Goal: Task Accomplishment & Management: Use online tool/utility

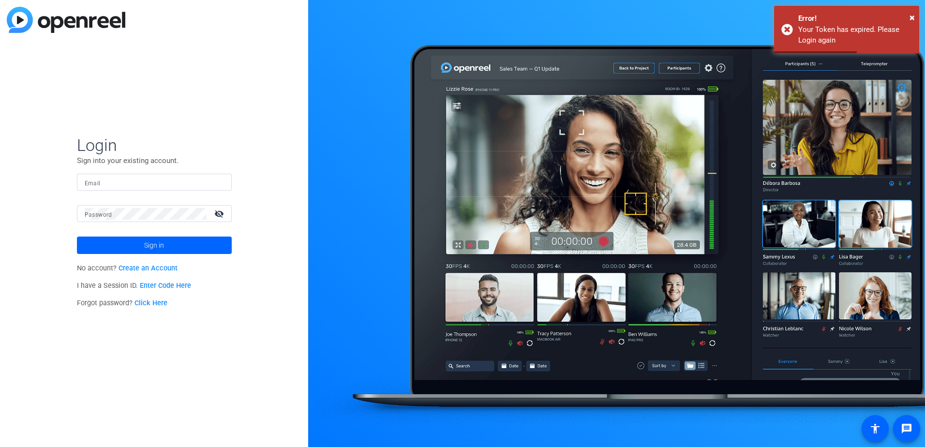
click at [161, 176] on div at bounding box center [154, 182] width 139 height 17
click at [157, 180] on input "Email" at bounding box center [154, 183] width 139 height 12
type input "[PERSON_NAME][EMAIL_ADDRESS][PERSON_NAME][DOMAIN_NAME]"
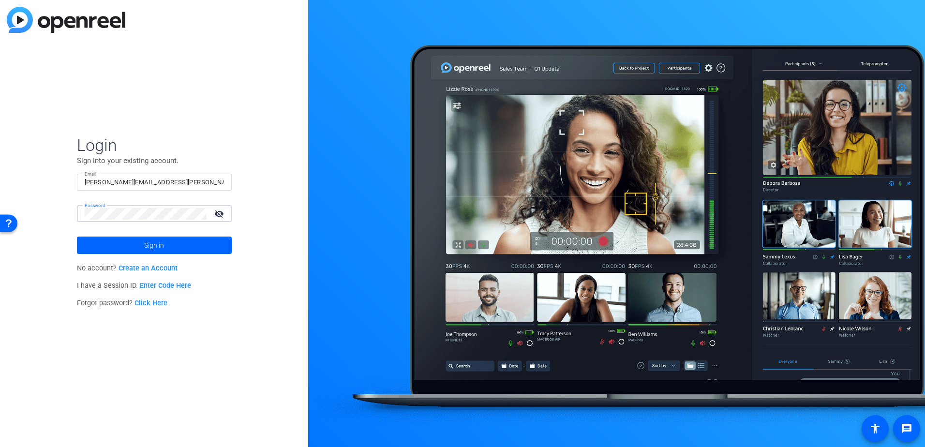
click at [77, 237] on button "Sign in" at bounding box center [154, 245] width 155 height 17
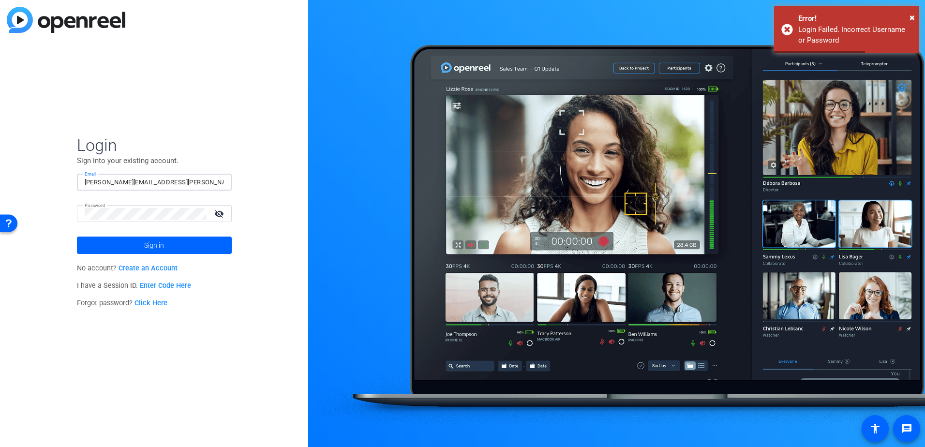
click at [187, 182] on input "[PERSON_NAME][EMAIL_ADDRESS][PERSON_NAME][DOMAIN_NAME]" at bounding box center [154, 183] width 139 height 12
click at [217, 215] on mat-icon "visibility_off" at bounding box center [220, 214] width 23 height 14
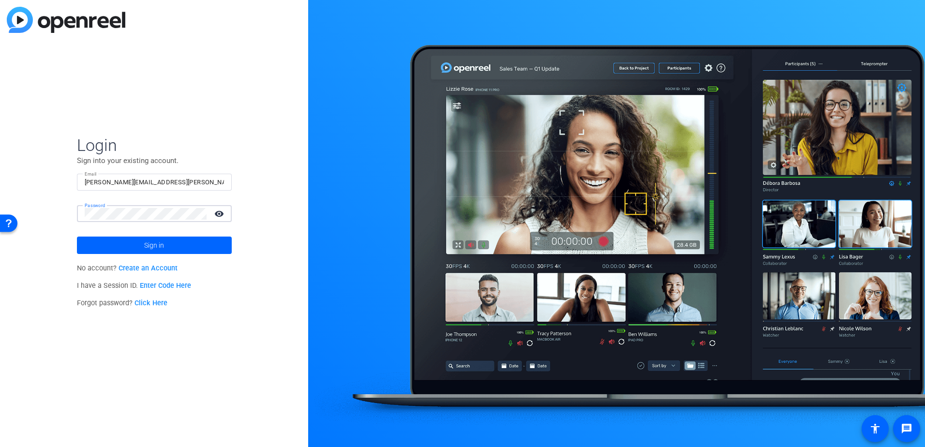
click at [77, 237] on button "Sign in" at bounding box center [154, 245] width 155 height 17
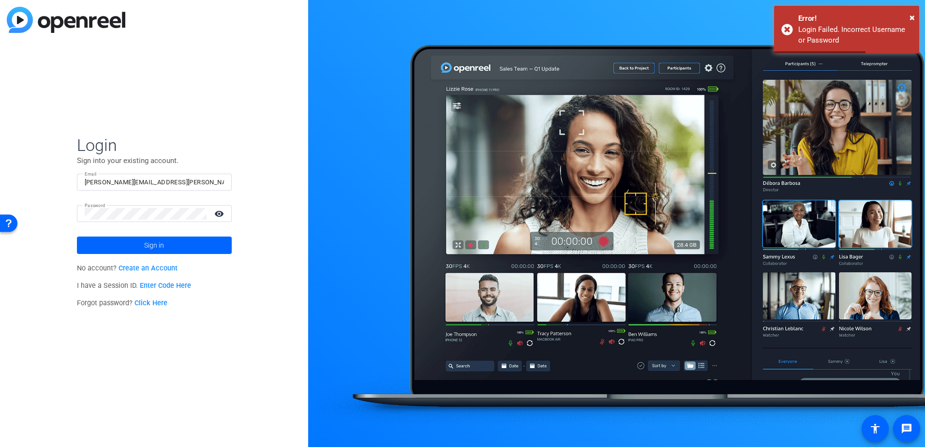
drag, startPoint x: 93, startPoint y: 28, endPoint x: 76, endPoint y: 25, distance: 17.1
click at [93, 28] on img at bounding box center [66, 20] width 119 height 26
click at [34, 21] on img at bounding box center [66, 20] width 119 height 26
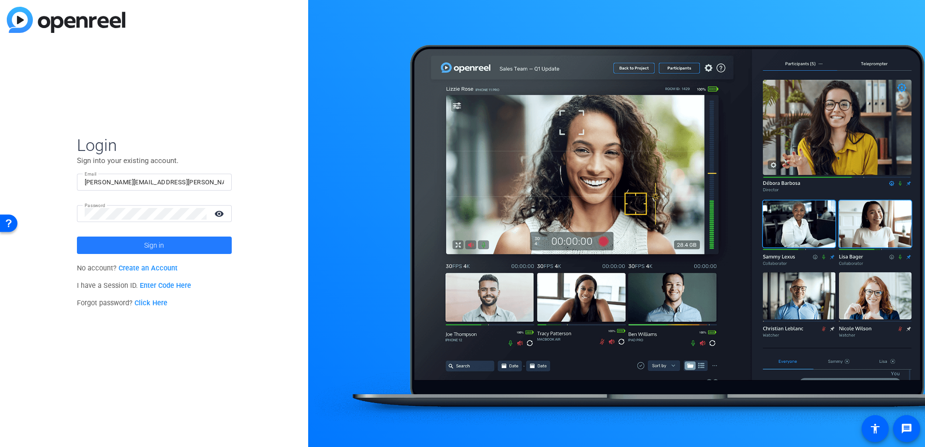
click at [172, 244] on span at bounding box center [154, 245] width 155 height 23
click at [155, 188] on input "Email" at bounding box center [154, 183] width 139 height 12
type input "[PERSON_NAME][EMAIL_ADDRESS][PERSON_NAME][DOMAIN_NAME]"
click at [156, 220] on div at bounding box center [146, 213] width 122 height 17
click at [77, 237] on button "Sign in" at bounding box center [154, 245] width 155 height 17
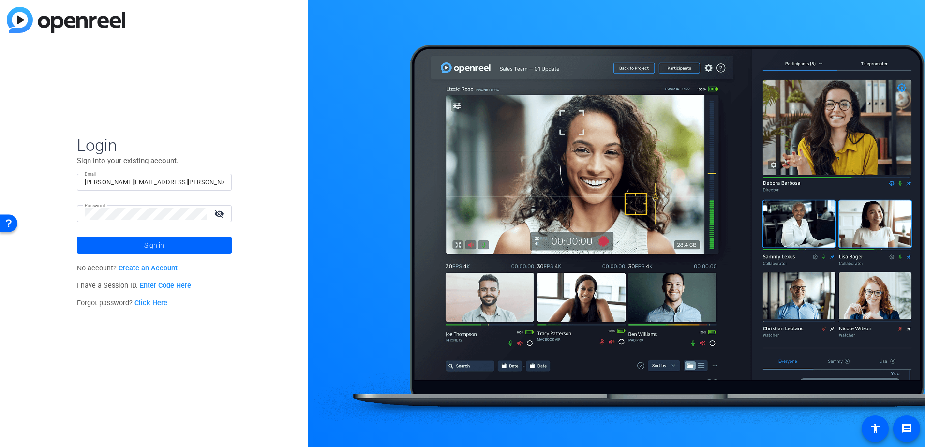
click at [399, 17] on div at bounding box center [616, 223] width 617 height 447
click at [220, 213] on mat-icon "visibility_off" at bounding box center [220, 214] width 23 height 14
click at [211, 242] on span at bounding box center [154, 245] width 155 height 23
click at [116, 19] on img at bounding box center [66, 20] width 119 height 26
click at [144, 239] on span "Sign in" at bounding box center [154, 245] width 20 height 24
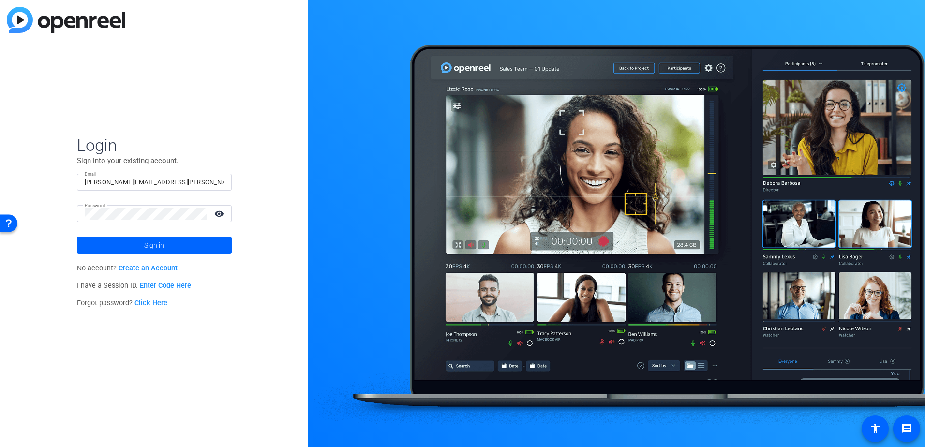
click at [556, 11] on div at bounding box center [616, 223] width 617 height 447
click at [391, 10] on div at bounding box center [616, 223] width 617 height 447
click at [147, 183] on input "Email" at bounding box center [154, 183] width 139 height 12
type input "[PERSON_NAME][EMAIL_ADDRESS][PERSON_NAME][DOMAIN_NAME]"
click at [77, 237] on button "Sign in" at bounding box center [154, 245] width 155 height 17
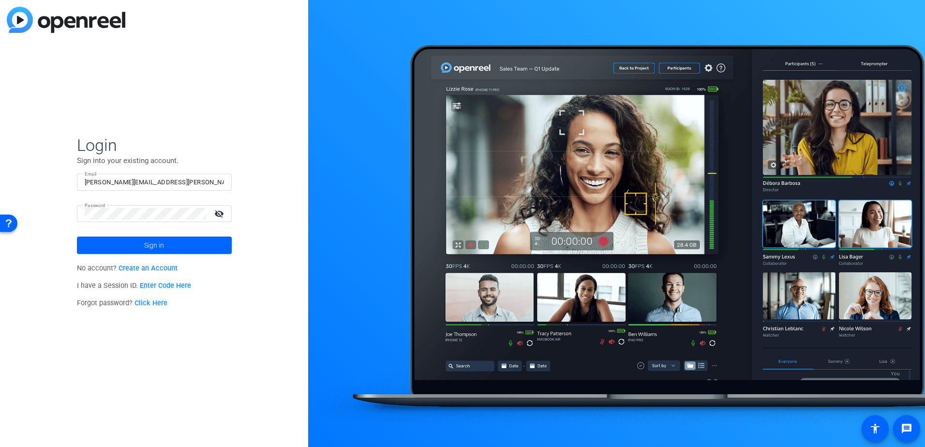
click at [858, 235] on div at bounding box center [616, 223] width 617 height 447
click at [190, 247] on span at bounding box center [154, 245] width 155 height 23
click at [219, 212] on mat-icon "visibility_off" at bounding box center [220, 214] width 23 height 14
click at [203, 240] on span at bounding box center [154, 245] width 155 height 23
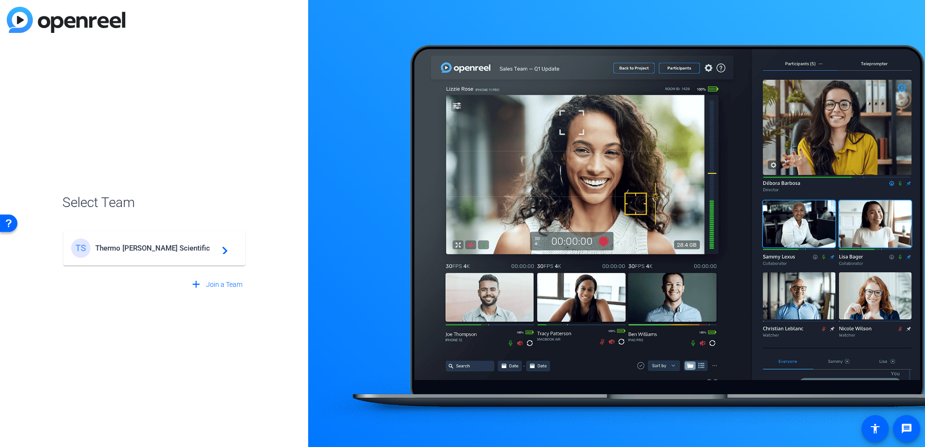
click at [200, 248] on span "Thermo Fisher Scientific" at bounding box center [155, 248] width 121 height 9
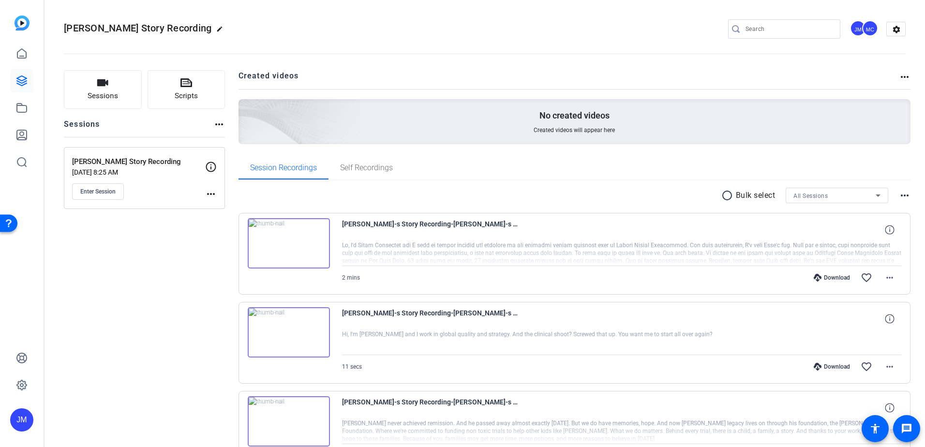
click at [237, 14] on div "Cole's Story Recording edit JM MC settings" at bounding box center [485, 29] width 842 height 73
click at [22, 60] on link at bounding box center [21, 53] width 23 height 23
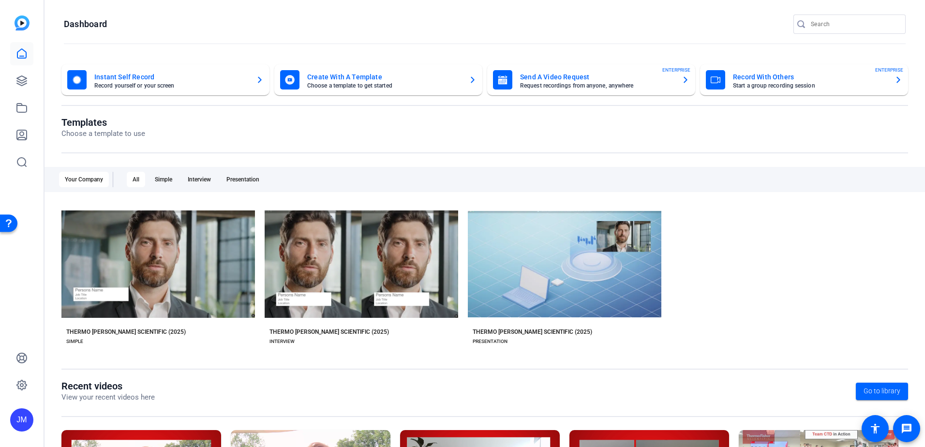
click at [143, 72] on mat-card-title "Instant Self Record" at bounding box center [171, 77] width 154 height 12
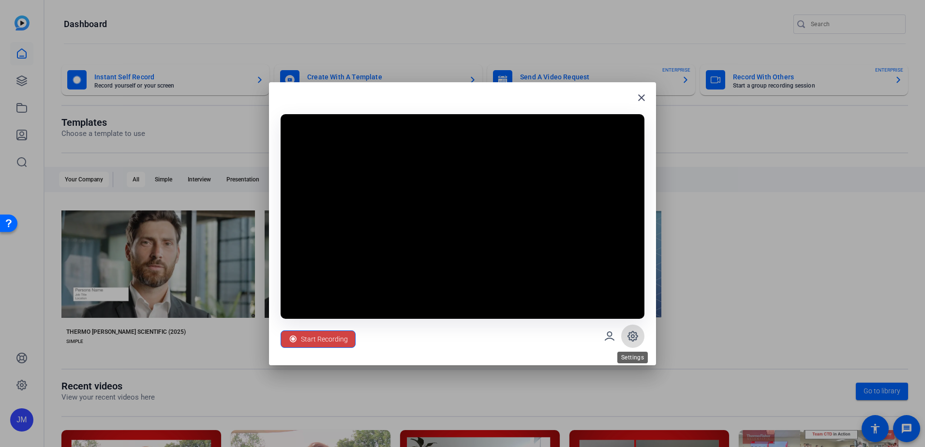
click at [631, 340] on icon at bounding box center [633, 336] width 10 height 10
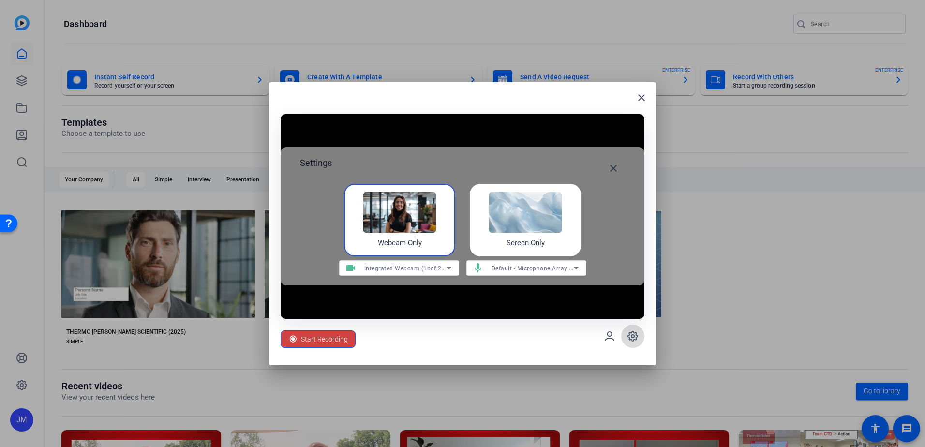
click at [631, 340] on icon at bounding box center [633, 336] width 10 height 10
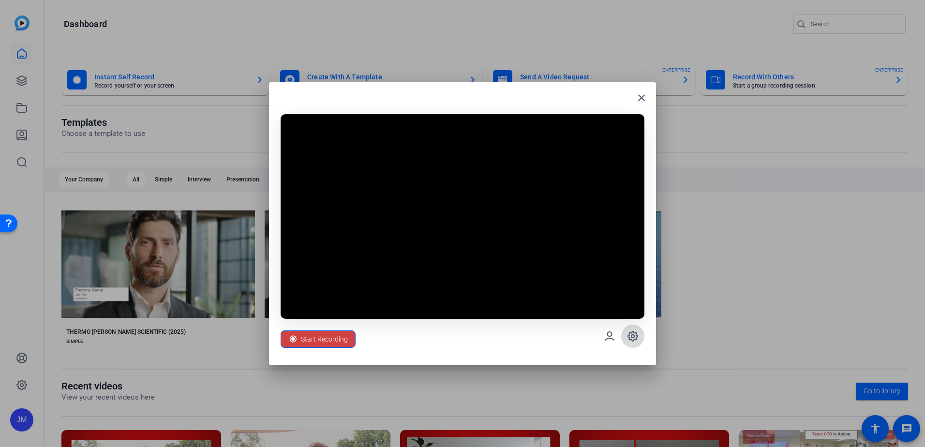
click at [631, 340] on icon at bounding box center [633, 336] width 10 height 10
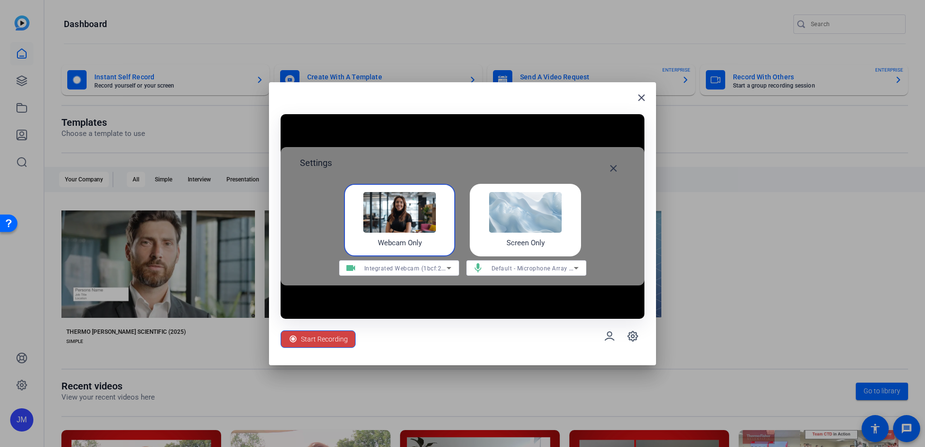
click at [548, 223] on img at bounding box center [525, 212] width 73 height 41
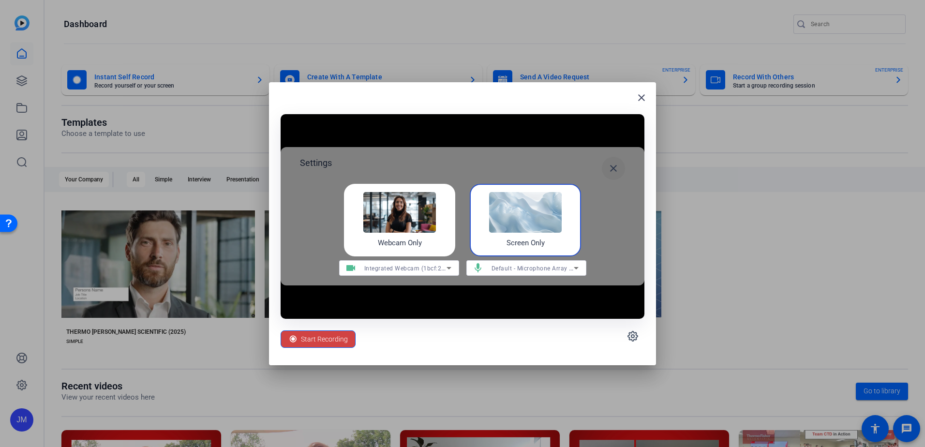
click at [610, 164] on mat-icon "close" at bounding box center [614, 169] width 12 height 12
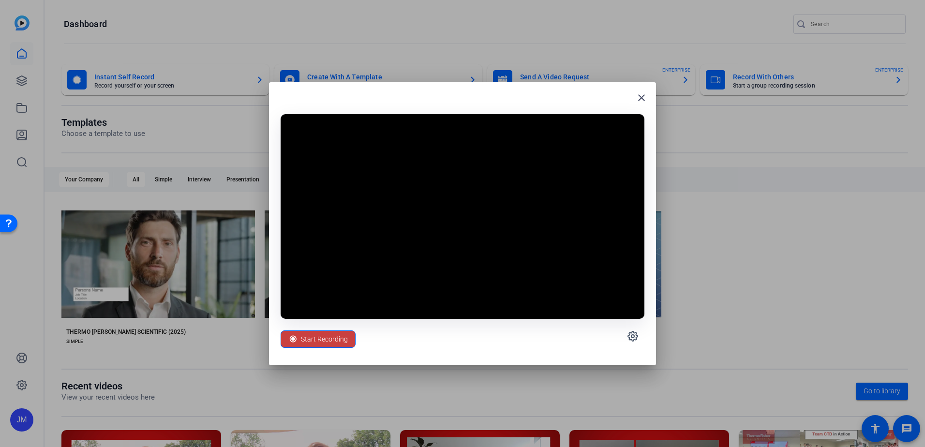
click at [325, 335] on span "Start Recording" at bounding box center [324, 339] width 47 height 18
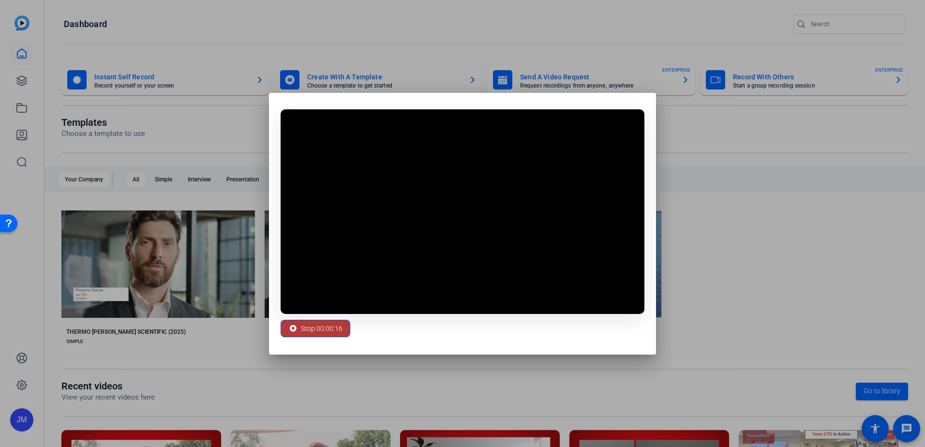
click at [290, 325] on icon at bounding box center [293, 329] width 10 height 10
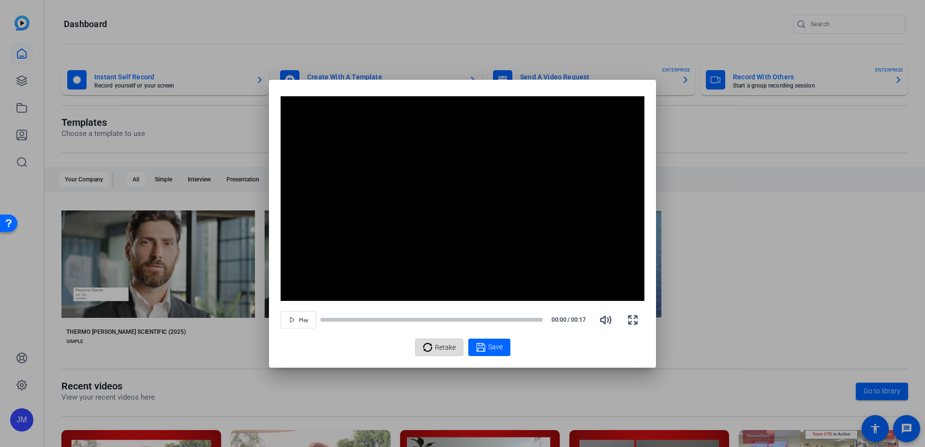
click at [429, 348] on icon at bounding box center [428, 348] width 10 height 12
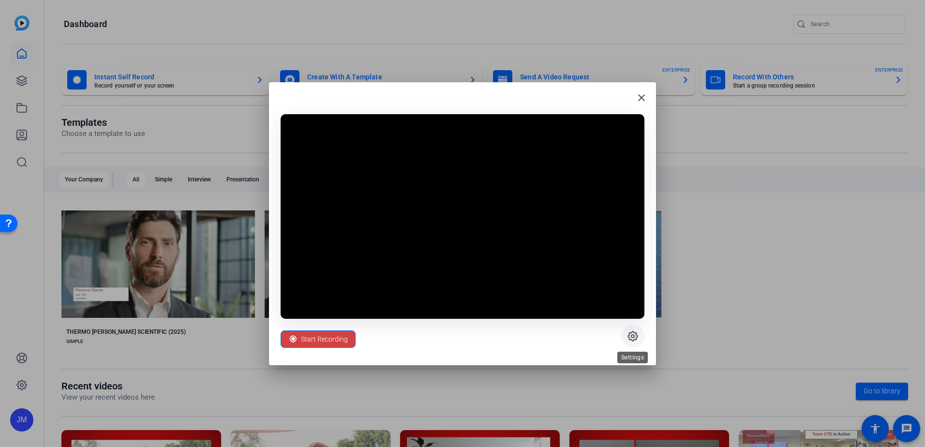
click at [624, 340] on span at bounding box center [632, 336] width 23 height 23
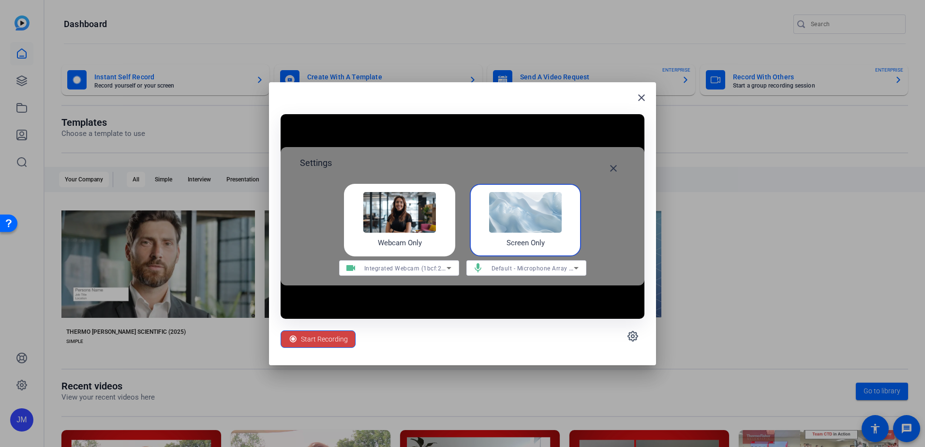
click at [542, 232] on img at bounding box center [525, 212] width 73 height 41
click at [551, 232] on img at bounding box center [525, 212] width 73 height 41
click at [564, 272] on div "Default - Microphone Array (Realtek(R) Audio)" at bounding box center [533, 268] width 82 height 12
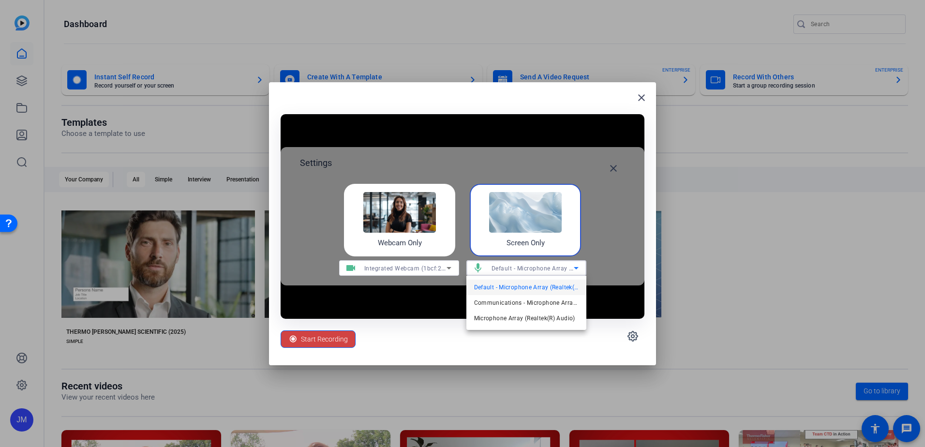
click at [564, 272] on div at bounding box center [462, 223] width 925 height 447
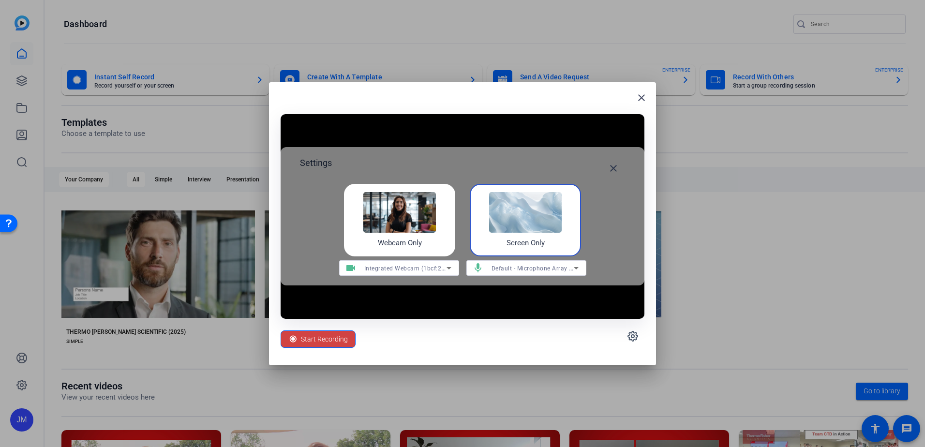
click at [427, 240] on div "Webcam Only" at bounding box center [399, 220] width 111 height 73
click at [634, 193] on div "Settings close Webcam Only Screen Only videocam Integrated Webcam (1bcf:28c4) m…" at bounding box center [463, 216] width 364 height 138
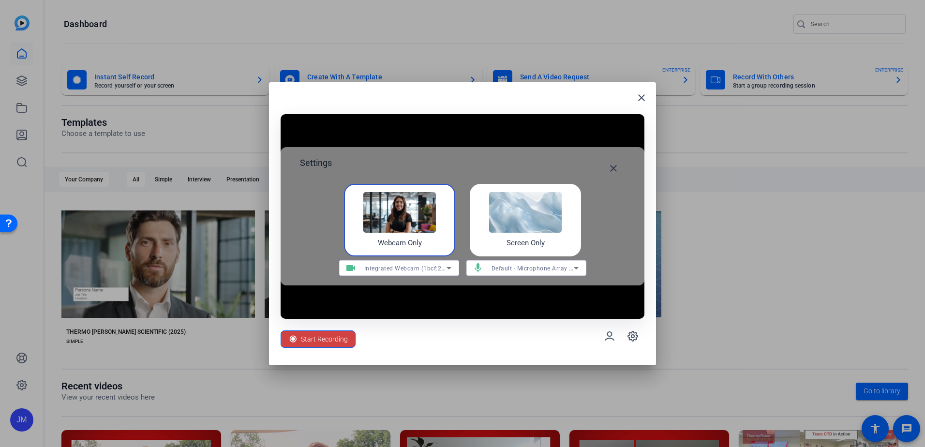
click at [561, 205] on img at bounding box center [525, 212] width 73 height 41
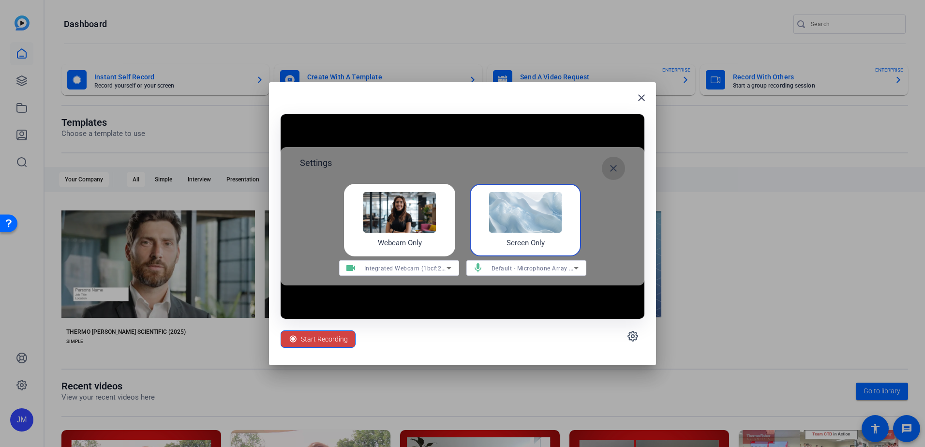
click at [611, 163] on mat-icon "close" at bounding box center [614, 169] width 12 height 12
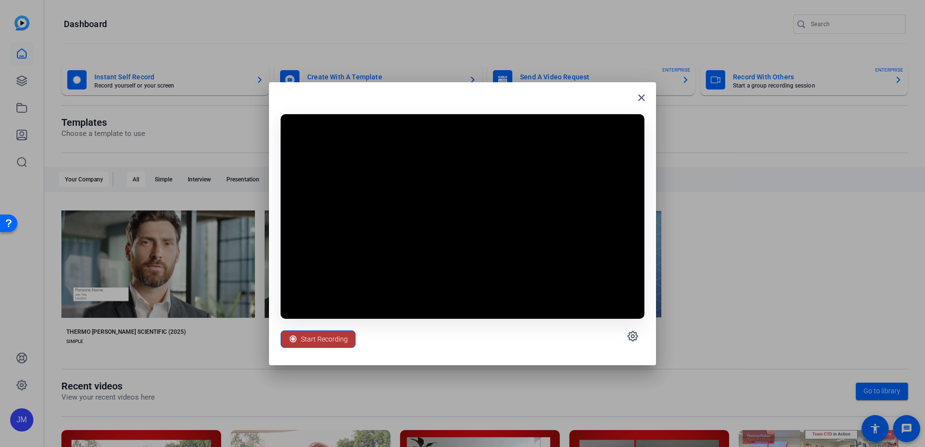
click at [329, 346] on span "Start Recording" at bounding box center [324, 339] width 47 height 18
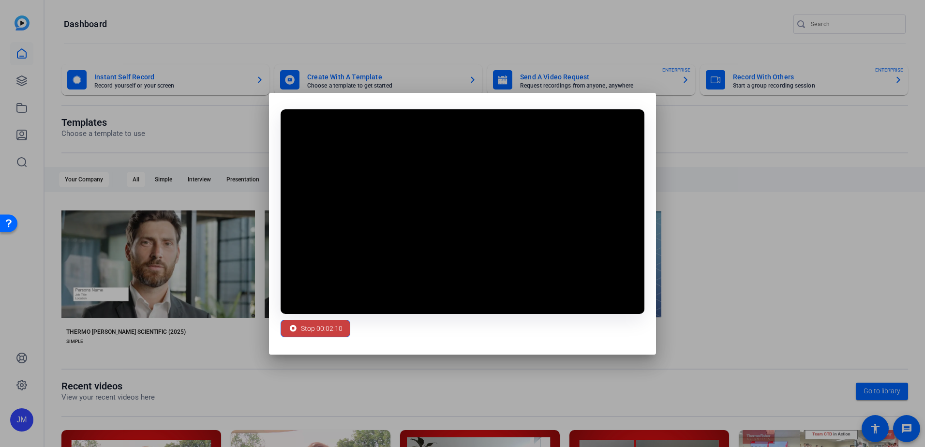
click at [312, 324] on span "Stop 00:02:10" at bounding box center [322, 328] width 42 height 18
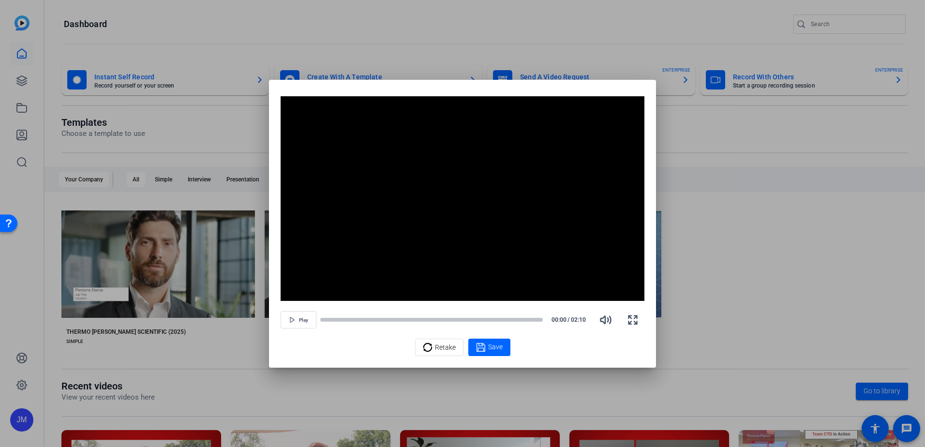
click at [526, 90] on div "Video Player is loading. Play Video Play Mute Current Time 0:00 / Duration 2:10…" at bounding box center [462, 224] width 387 height 288
click at [446, 347] on span "Retake" at bounding box center [445, 347] width 21 height 18
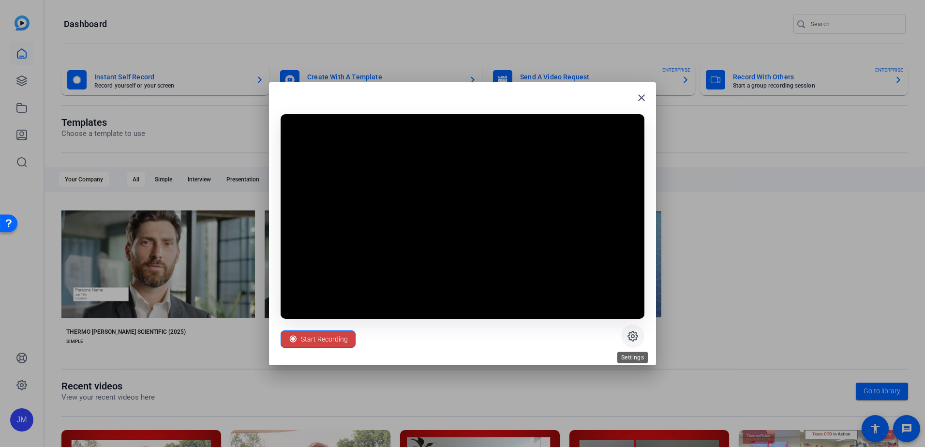
click at [632, 338] on icon at bounding box center [633, 337] width 12 height 12
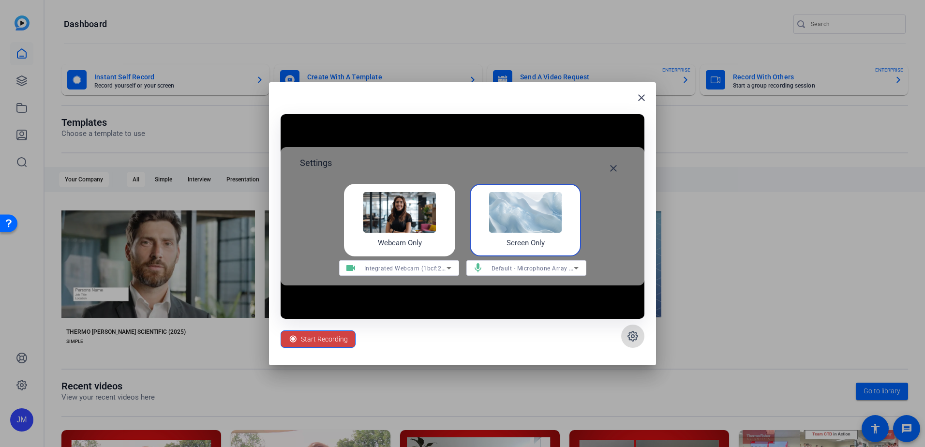
click at [632, 338] on icon at bounding box center [633, 337] width 12 height 12
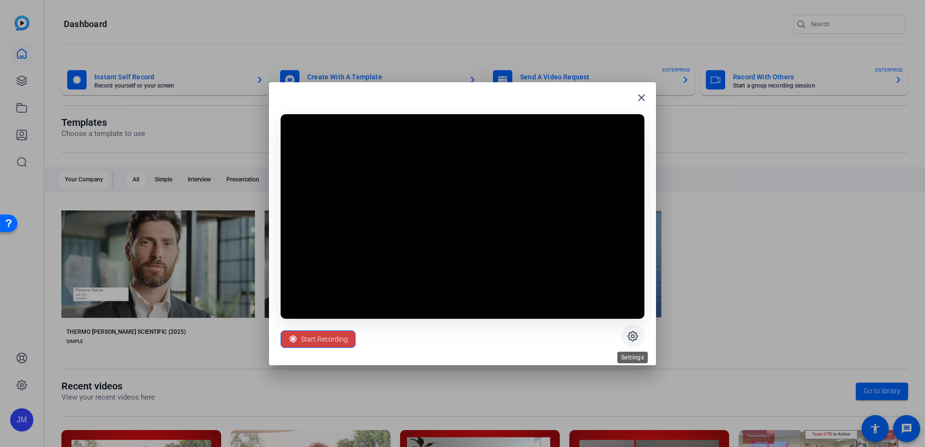
click at [630, 331] on icon at bounding box center [633, 337] width 12 height 12
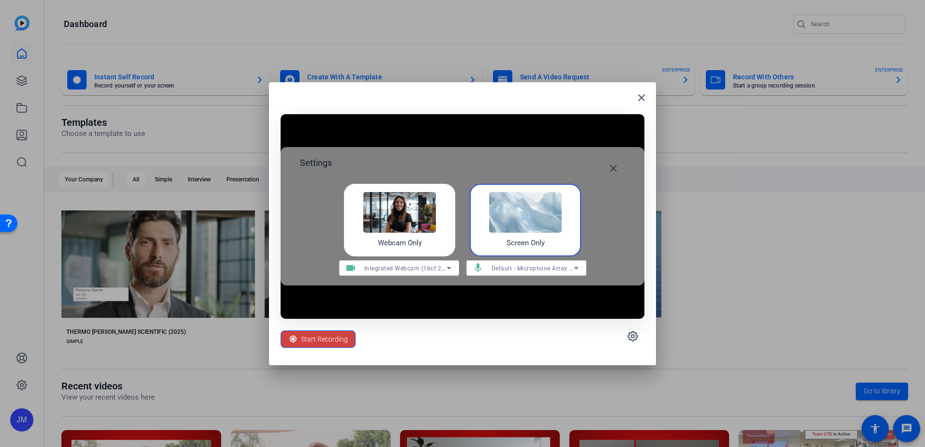
click at [553, 226] on img at bounding box center [525, 212] width 73 height 41
click at [617, 167] on mat-icon "close" at bounding box center [614, 169] width 12 height 12
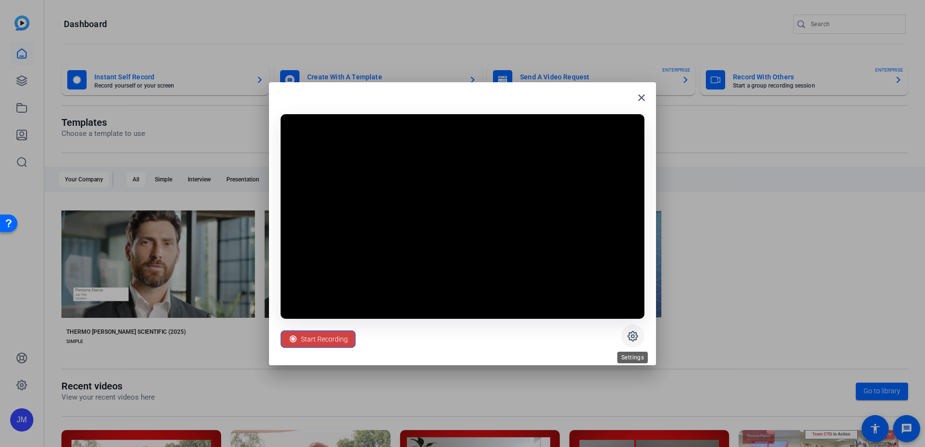
click at [631, 328] on span at bounding box center [632, 336] width 23 height 23
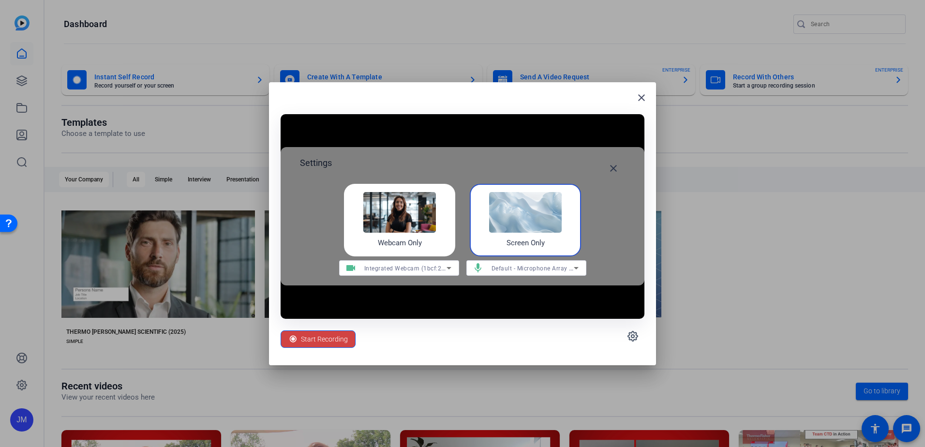
click at [400, 228] on img at bounding box center [399, 212] width 73 height 41
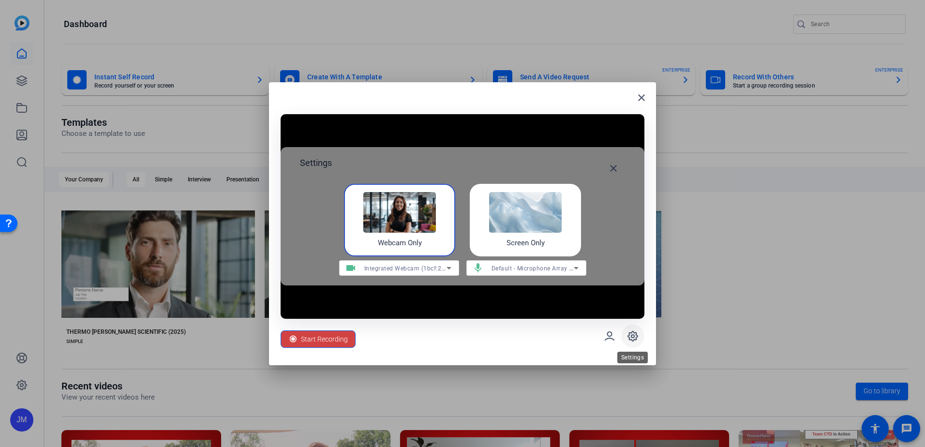
click at [639, 334] on span at bounding box center [632, 336] width 23 height 23
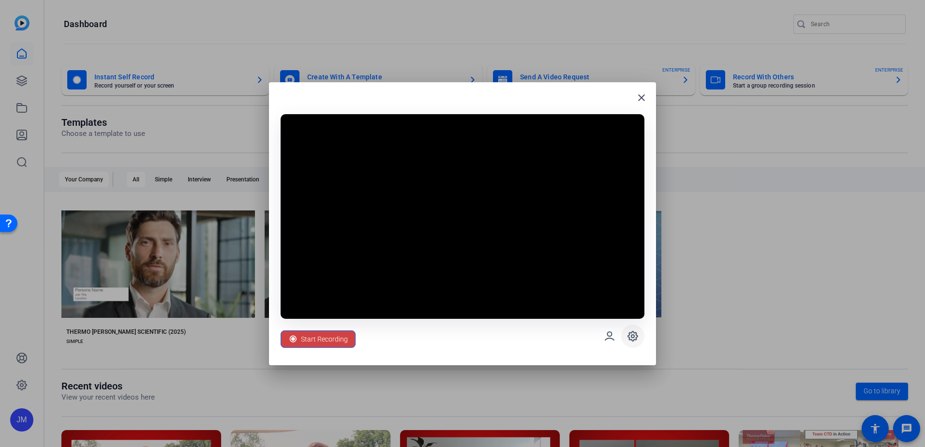
click at [639, 337] on span at bounding box center [632, 336] width 23 height 23
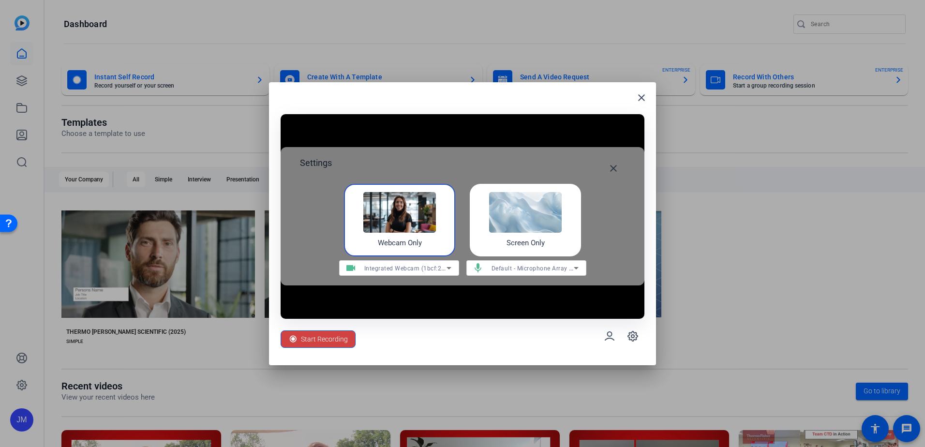
click at [563, 225] on div "Screen Only" at bounding box center [525, 220] width 111 height 73
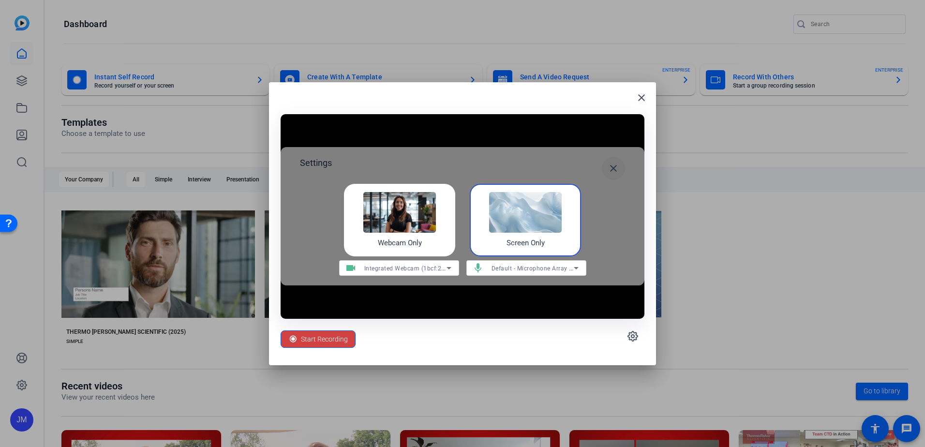
click at [620, 164] on span at bounding box center [613, 168] width 23 height 23
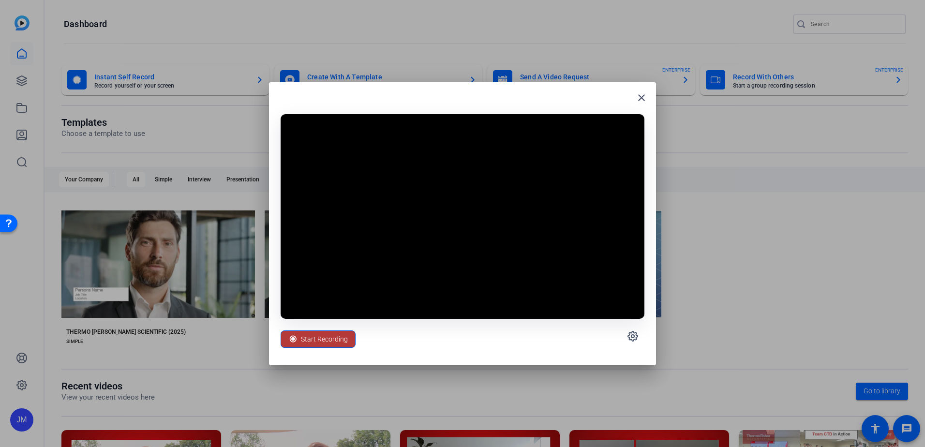
click at [334, 336] on span "Start Recording" at bounding box center [324, 339] width 47 height 18
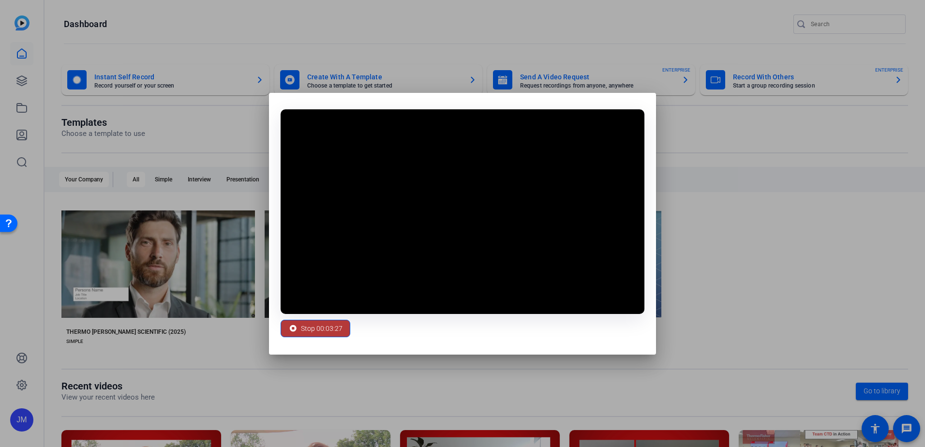
click at [292, 331] on icon at bounding box center [293, 328] width 7 height 7
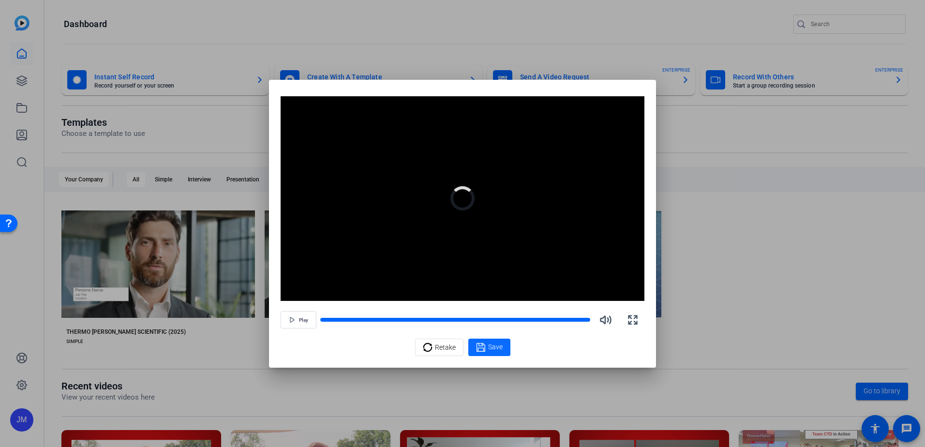
click at [493, 352] on span "Save" at bounding box center [495, 347] width 15 height 10
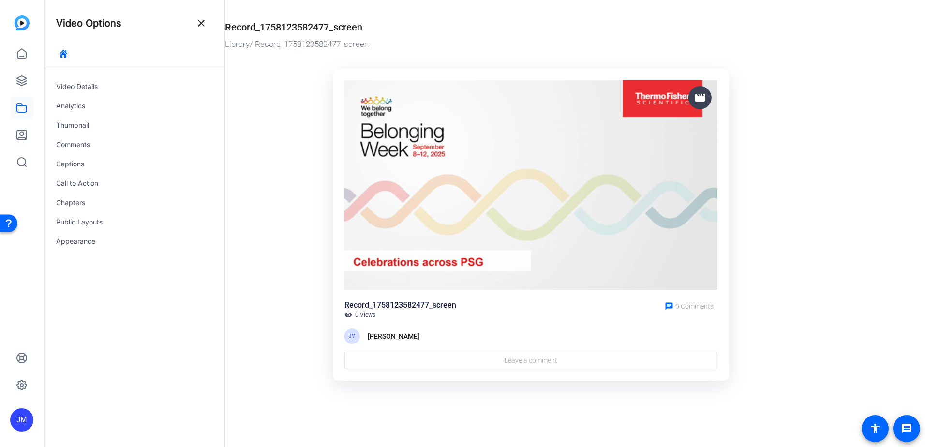
click at [239, 22] on div "Record_1758123582477_screen" at bounding box center [293, 27] width 137 height 15
click at [247, 30] on div "Record_1758123582477_screen" at bounding box center [293, 27] width 137 height 15
click at [94, 86] on div "Video Details" at bounding box center [135, 86] width 180 height 19
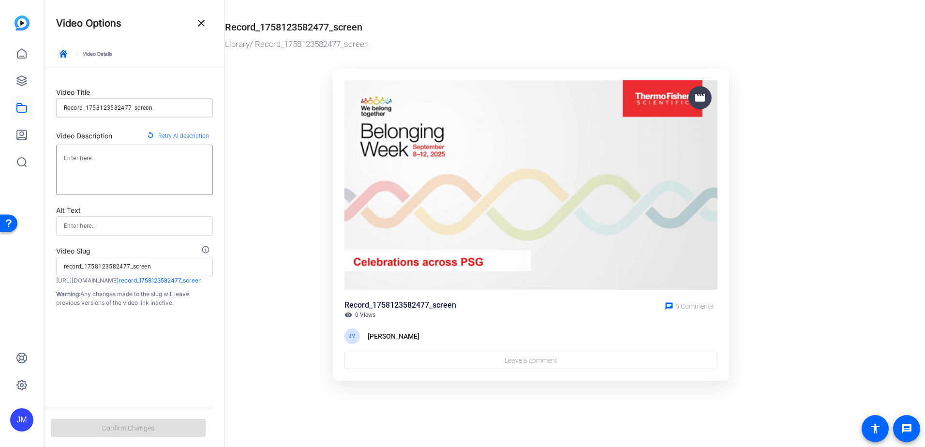
drag, startPoint x: 175, startPoint y: 106, endPoint x: 56, endPoint y: 106, distance: 119.5
click at [56, 106] on form "Video Title Record_1758123582477_screen Video Description replay Retry AI descr…" at bounding box center [135, 188] width 180 height 238
type input "B"
type input "b"
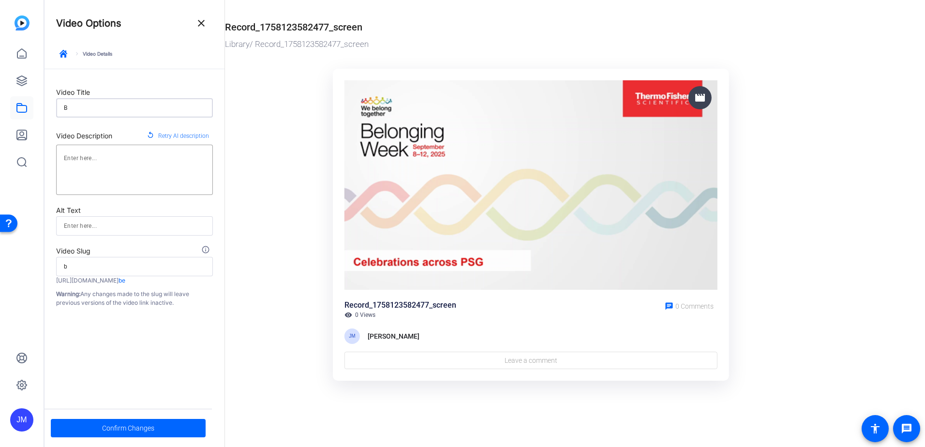
type input "Be"
type input "be"
type input "Bel"
type input "bel"
type input "Belo"
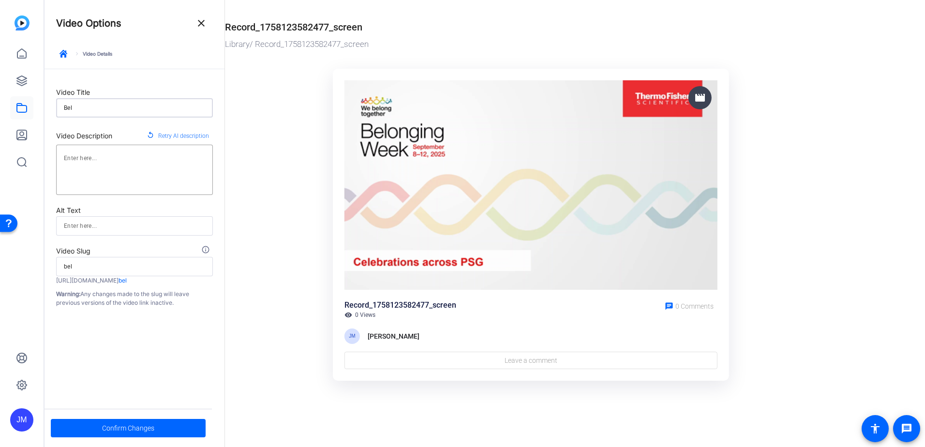
type input "belo"
type input "Belon"
type input "belon"
type input "Belong"
type input "belong"
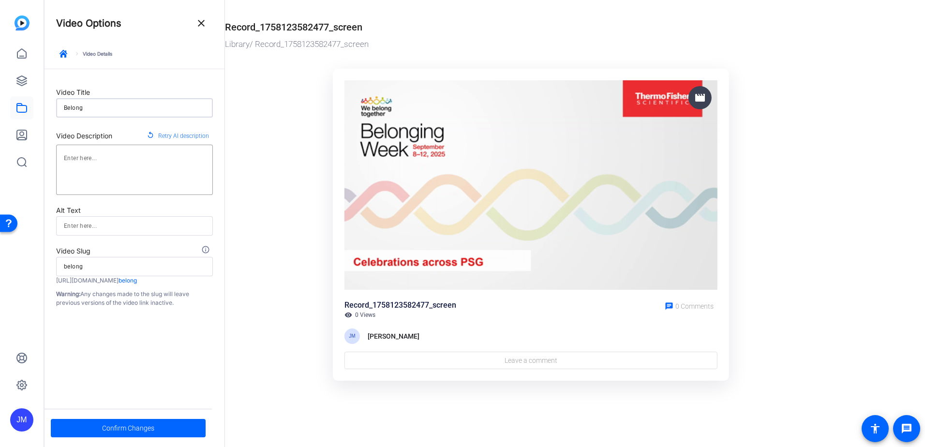
type input "Belongi"
type input "belongi"
type input "Belongin"
type input "belongin"
type input "Belonging"
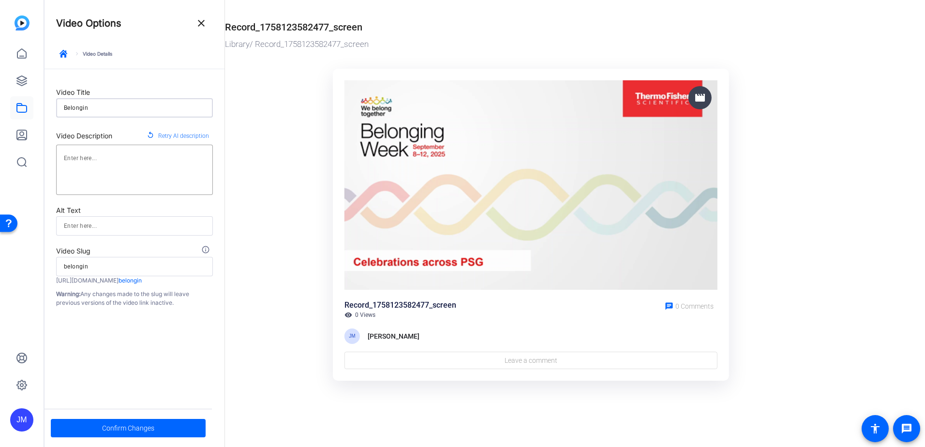
type input "belonging"
type input "Belonging"
type input "belonging"
type input "Belonging W"
type input "belonging-w"
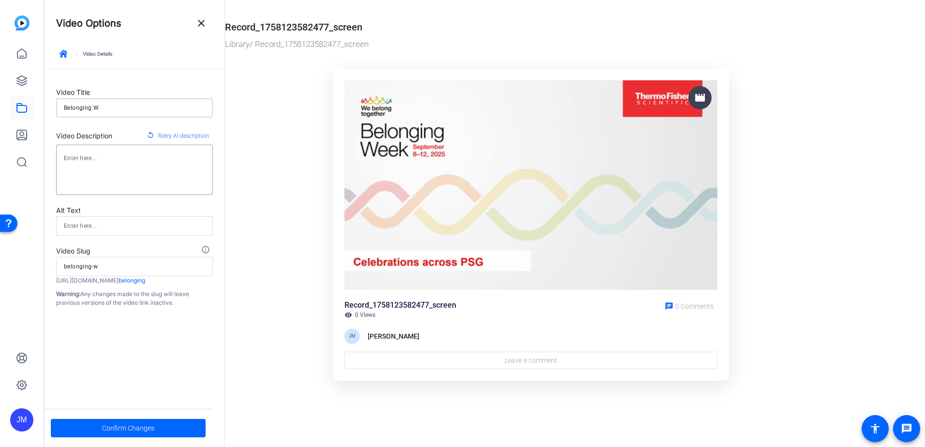
type input "Belonging We"
type input "belonging-we"
type input "Belonging Wee"
type input "belonging-wee"
type input "Belonging Week"
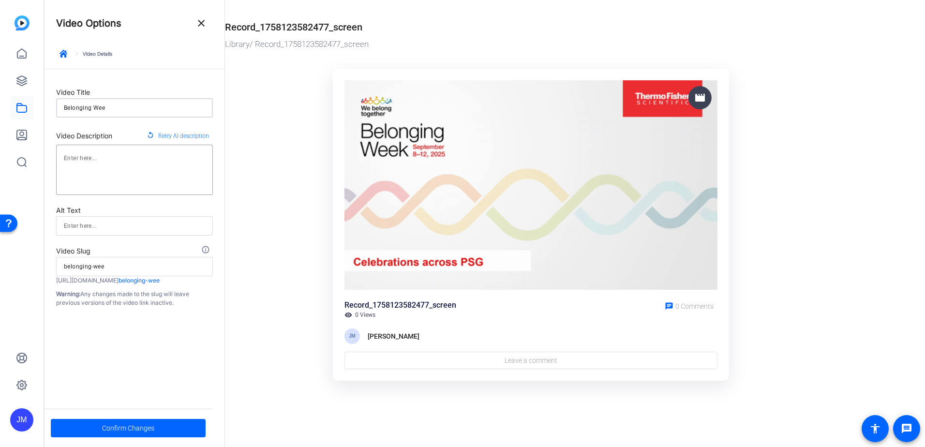
type input "belonging-week"
type input "Belonging Week"
type input "belonging-week"
type input "Belonging Week 2"
type input "belonging-week-2"
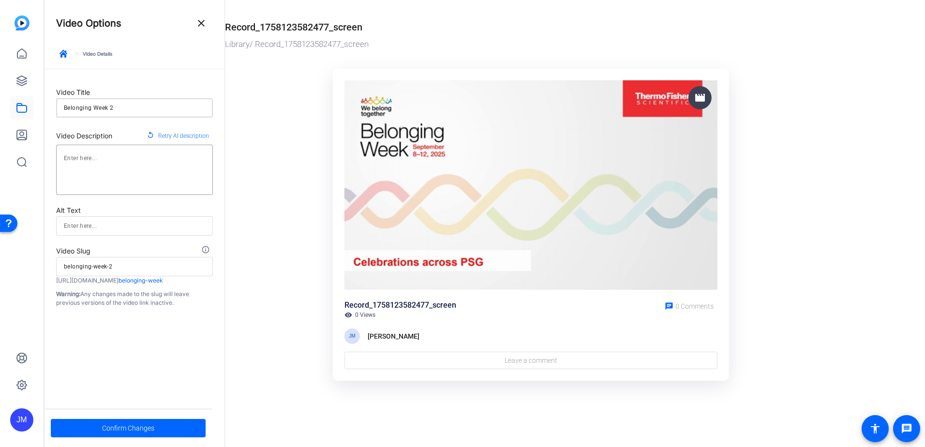
type input "Belonging Week 20"
type input "belonging-week-20"
type input "Belonging Week 202"
type input "belonging-week-202"
type input "Belonging Week 2024"
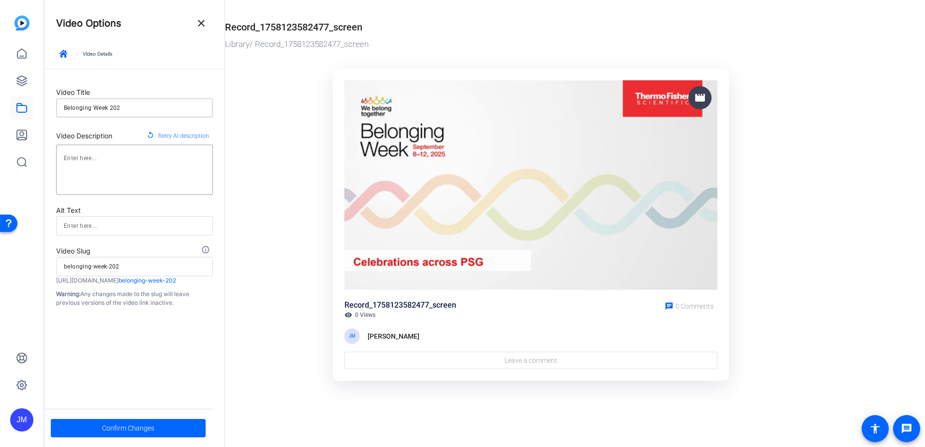
type input "belonging-week-2024"
type input "Belonging Week 202"
type input "belonging-week-202"
type input "Belonging Week 2025"
type input "belonging-week-2025"
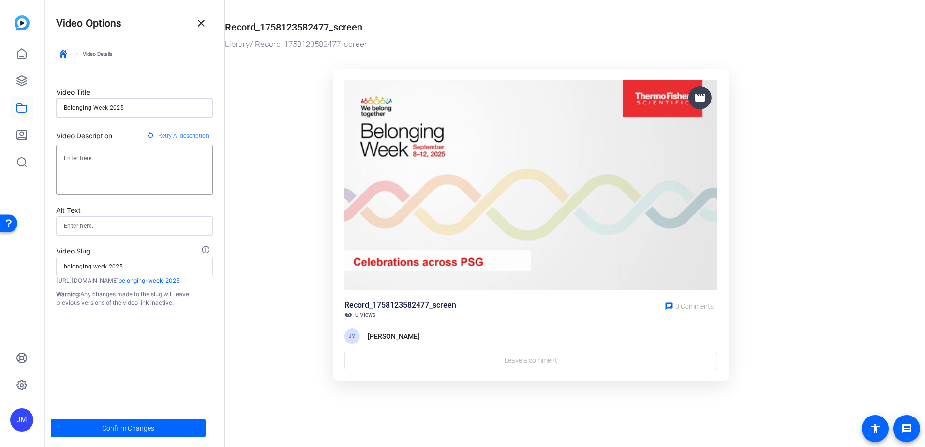
type input "Belonging Week 2025"
type input "belonging-week-2025"
type input "Belonging Week 2025 R"
type input "belonging-week-2025-r"
type input "Belonging Week 2025 Re"
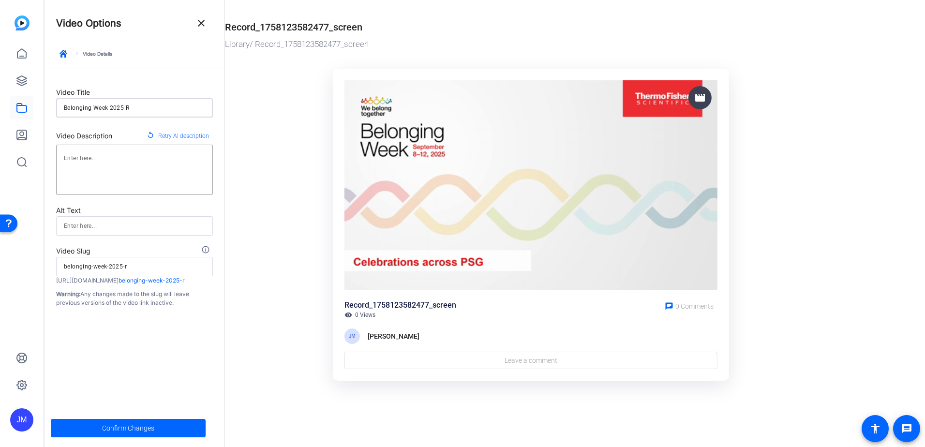
type input "belonging-week-2025-re"
type input "Belonging Week 2025 Rec"
type input "belonging-week-2025-rec"
type input "Belonging Week 2025 Reca"
type input "belonging-week-2025-reca"
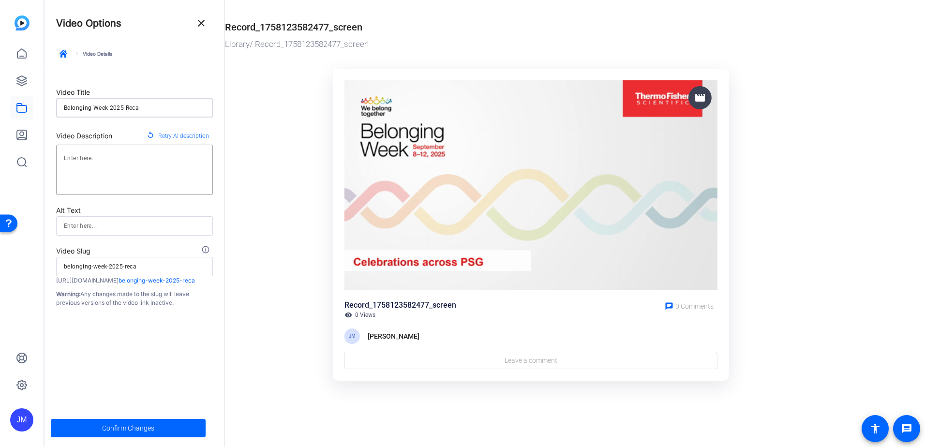
type input "Belonging Week 2025 Recap"
type input "belonging-week-2025-recap"
type input "Belonging Week 2025 Recap"
click at [165, 429] on span at bounding box center [128, 428] width 155 height 23
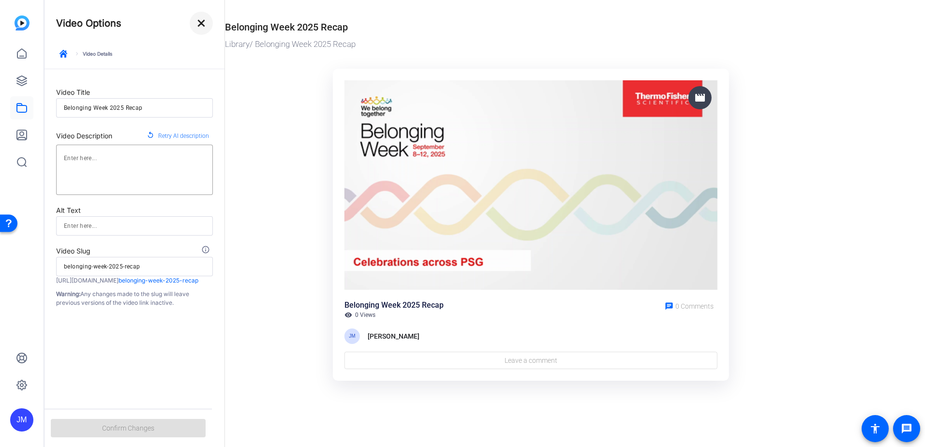
click at [203, 20] on mat-icon "close" at bounding box center [202, 23] width 12 height 12
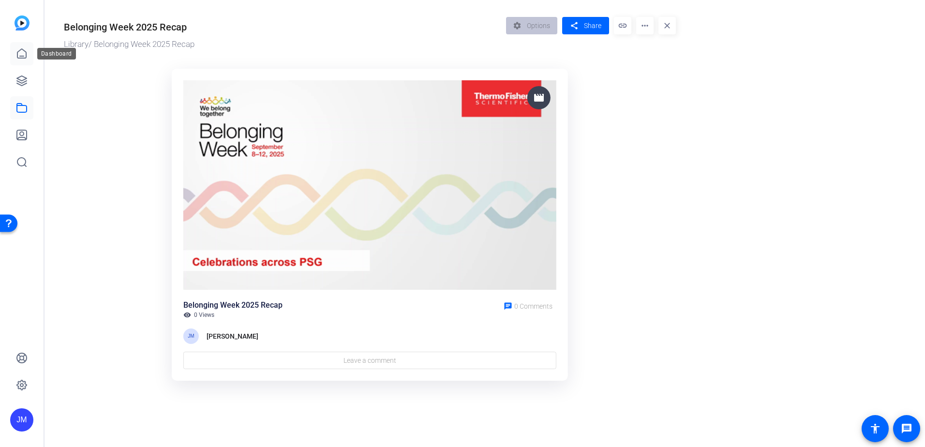
click at [30, 59] on link at bounding box center [21, 53] width 23 height 23
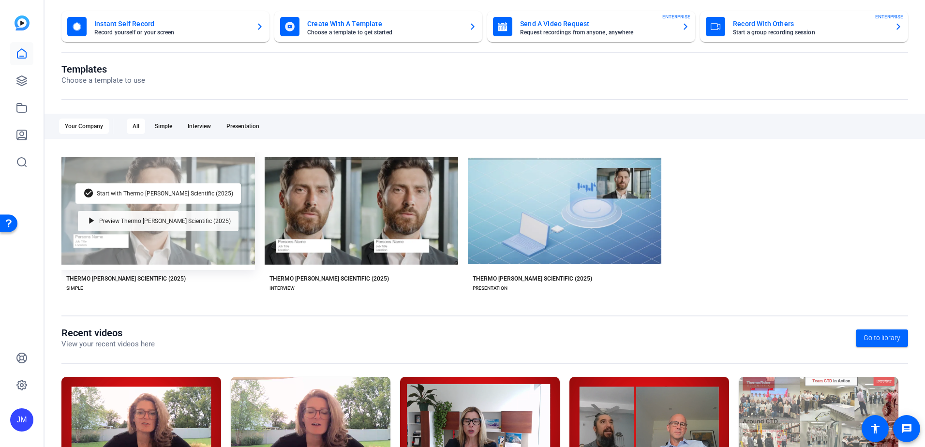
scroll to position [124, 0]
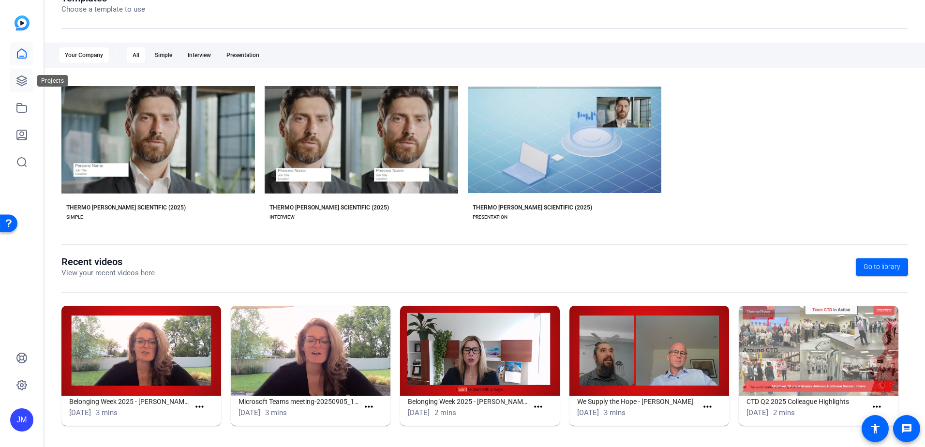
click at [22, 79] on icon at bounding box center [22, 81] width 12 height 12
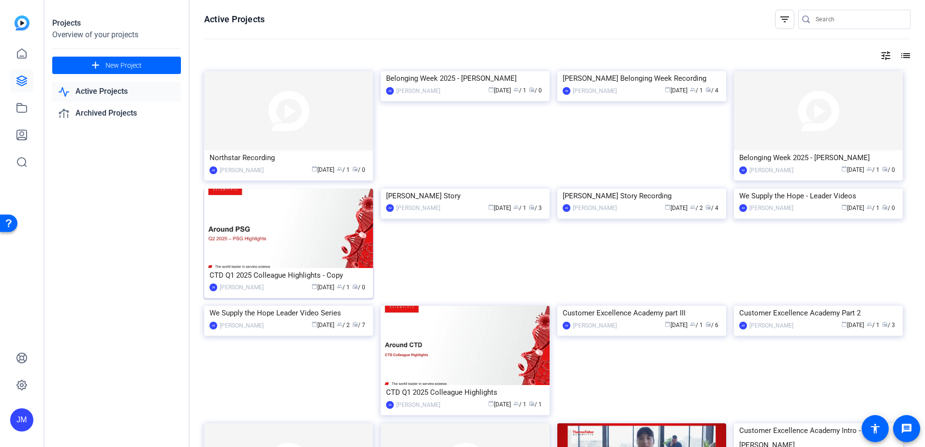
click at [299, 243] on img at bounding box center [288, 228] width 169 height 79
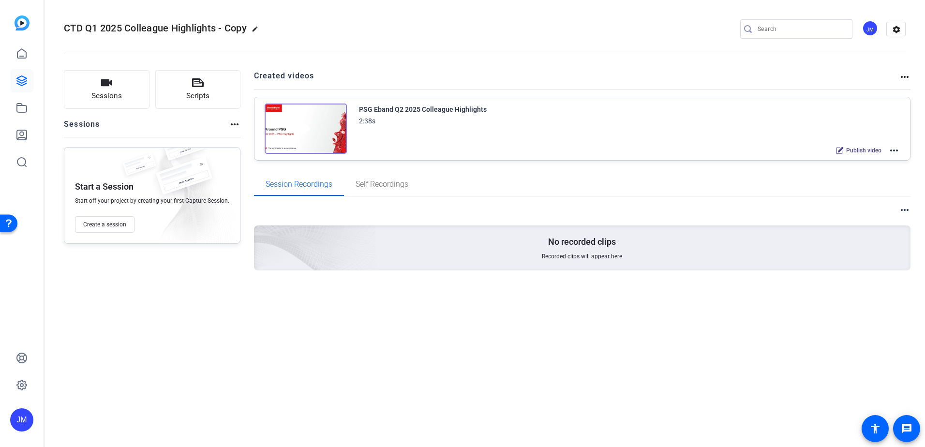
click at [460, 56] on openreel-divider-bar at bounding box center [485, 51] width 842 height 30
click at [894, 147] on mat-icon "more_horiz" at bounding box center [894, 151] width 12 height 12
click at [856, 172] on span "Duplicate here" at bounding box center [858, 174] width 67 height 12
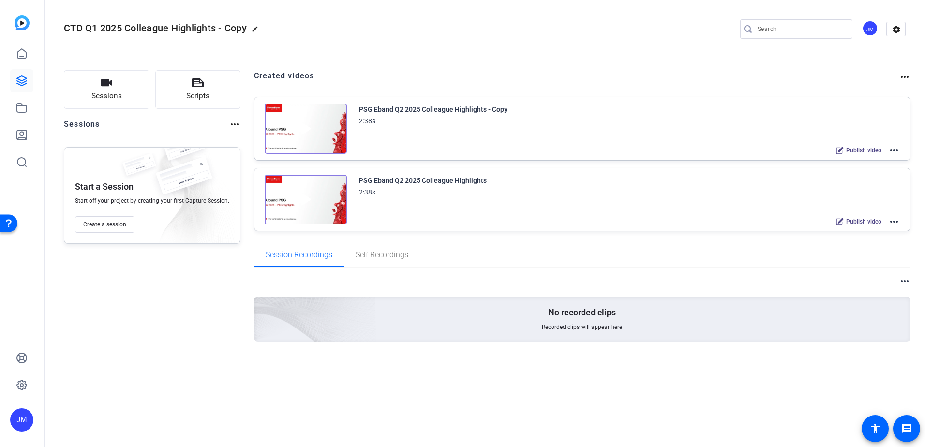
click at [894, 150] on mat-icon "more_horiz" at bounding box center [894, 151] width 12 height 12
click at [865, 161] on span "Edit in Creator" at bounding box center [858, 162] width 67 height 12
